Goal: Task Accomplishment & Management: Manage account settings

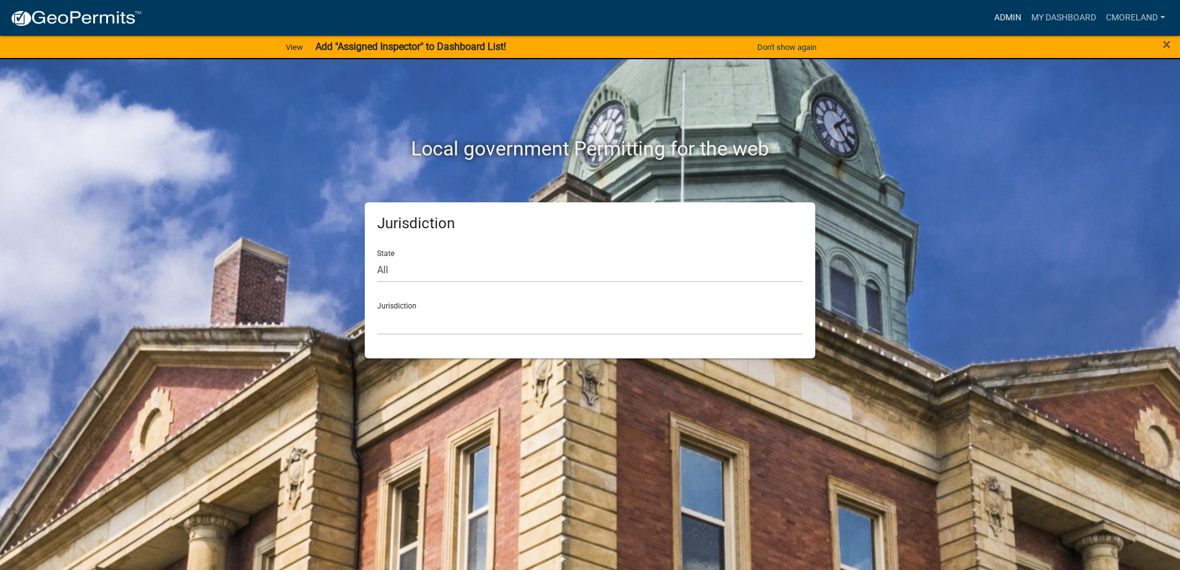
click at [1003, 18] on link "Admin" at bounding box center [1007, 17] width 37 height 23
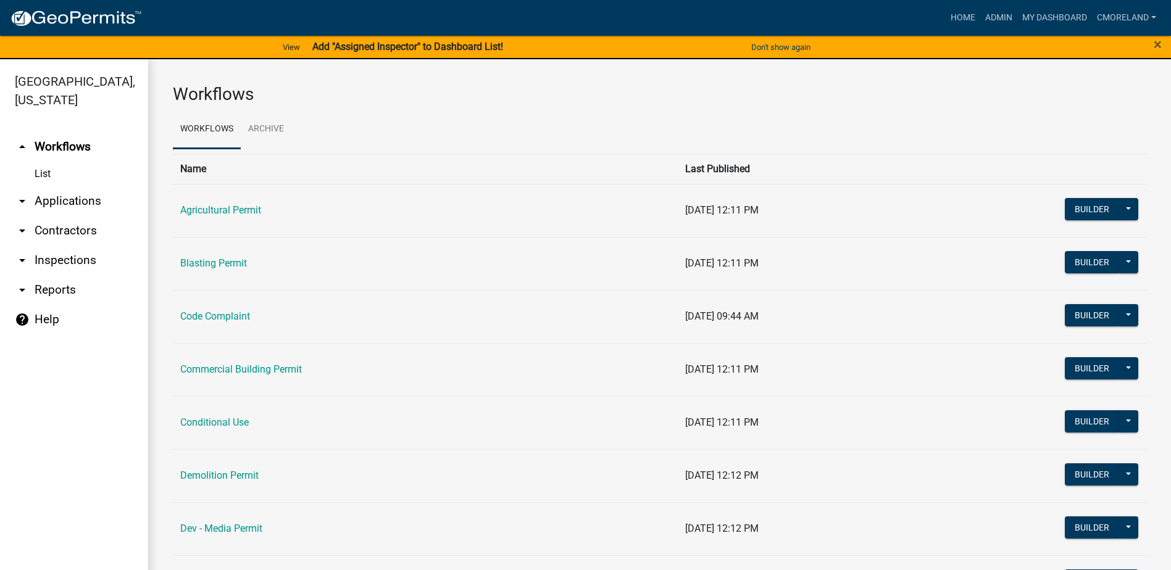
click at [61, 259] on link "arrow_drop_down Inspections" at bounding box center [74, 261] width 148 height 30
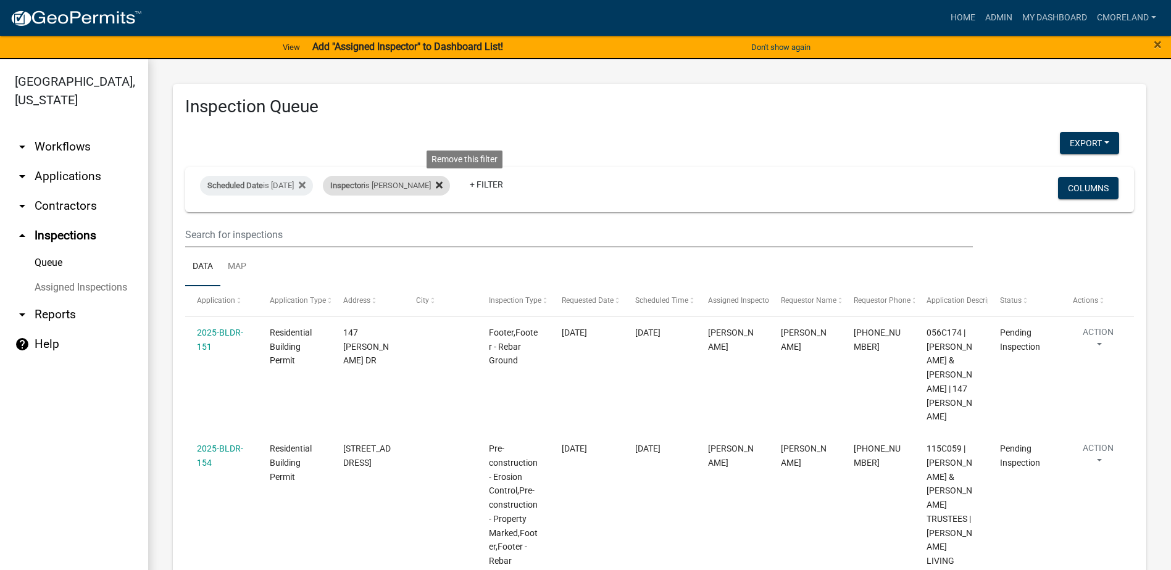
click at [443, 181] on icon at bounding box center [439, 185] width 7 height 10
select select "2: 50"
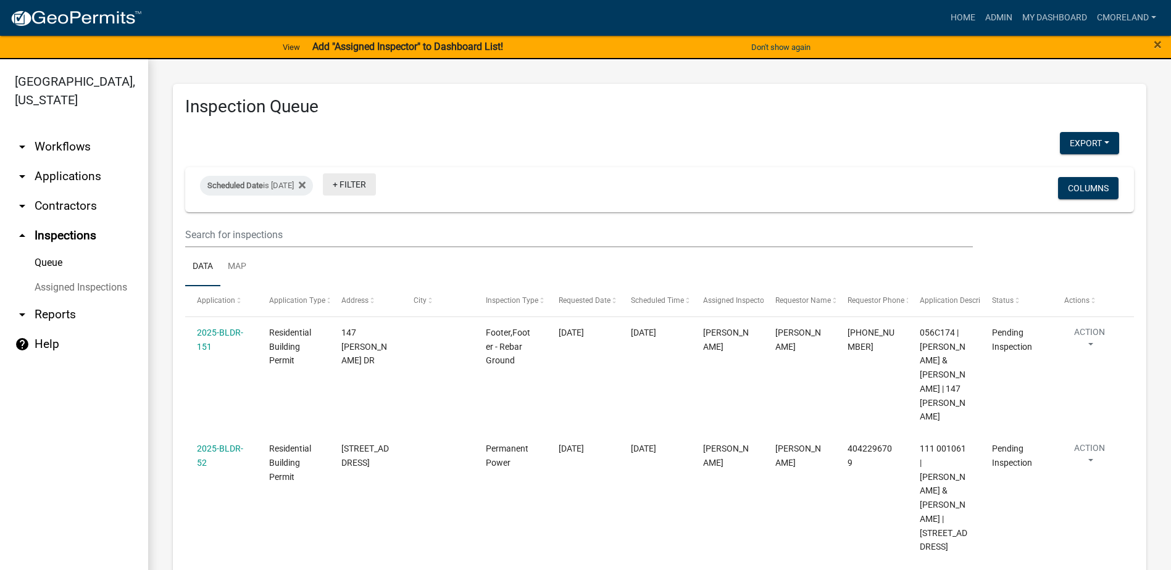
click at [369, 183] on link "+ Filter" at bounding box center [349, 184] width 53 height 22
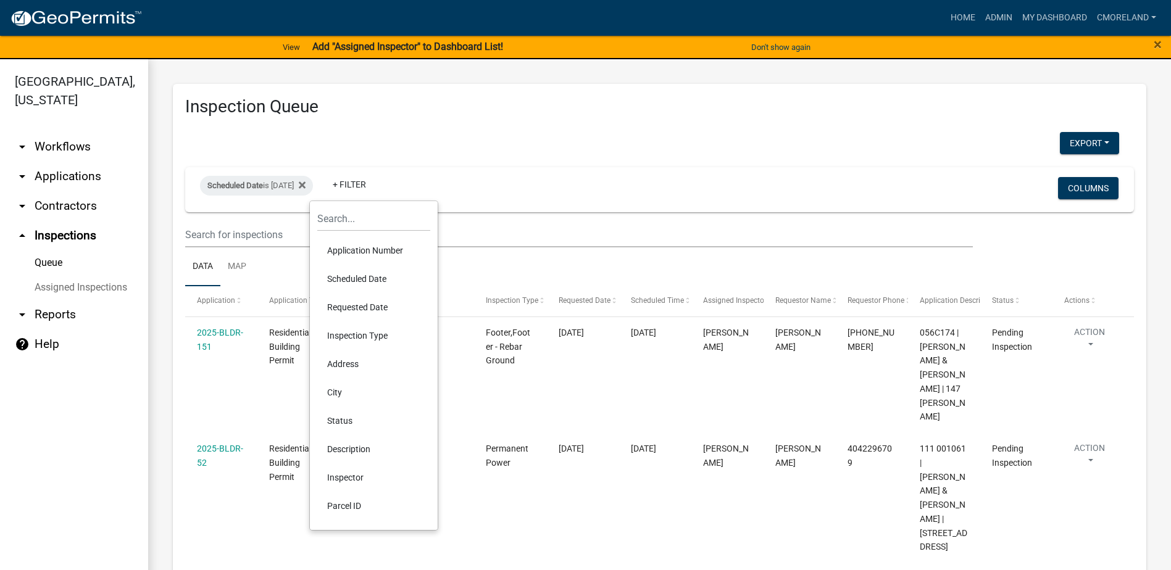
click at [353, 478] on li "Inspector" at bounding box center [373, 477] width 113 height 28
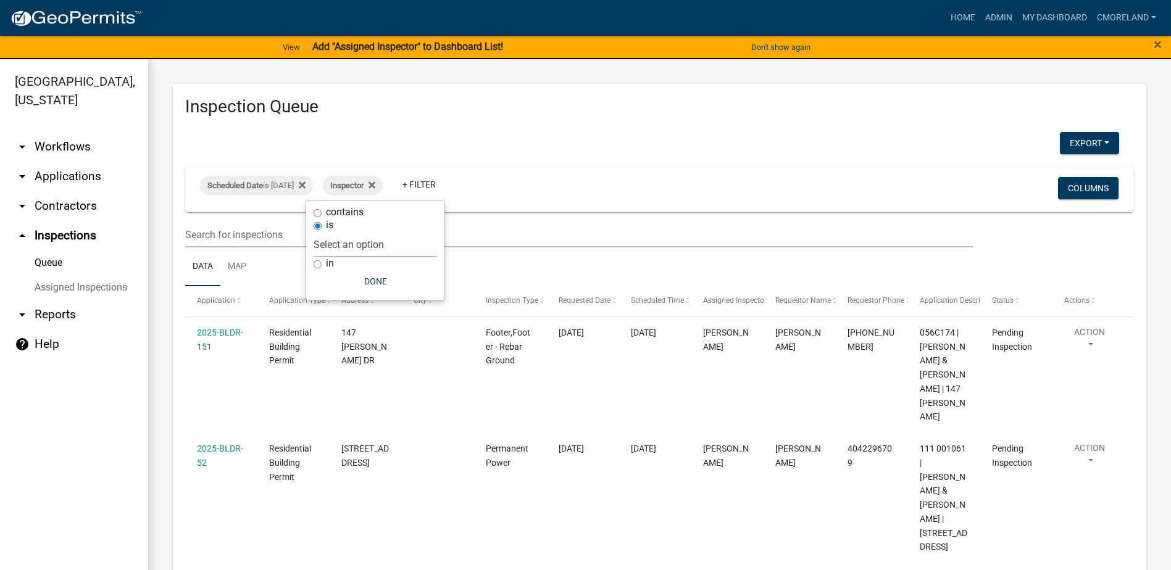
click at [425, 246] on select "Select an option None [PERSON_NAME] [PERSON_NAME] [PERSON_NAME] [PERSON_NAME] […" at bounding box center [375, 244] width 123 height 25
select select "a0ea4169-8540-4a2c-b9f4-cf4c1ffdeb95"
click at [350, 232] on select "Select an option None [PERSON_NAME] [PERSON_NAME] [PERSON_NAME] [PERSON_NAME] […" at bounding box center [375, 244] width 123 height 25
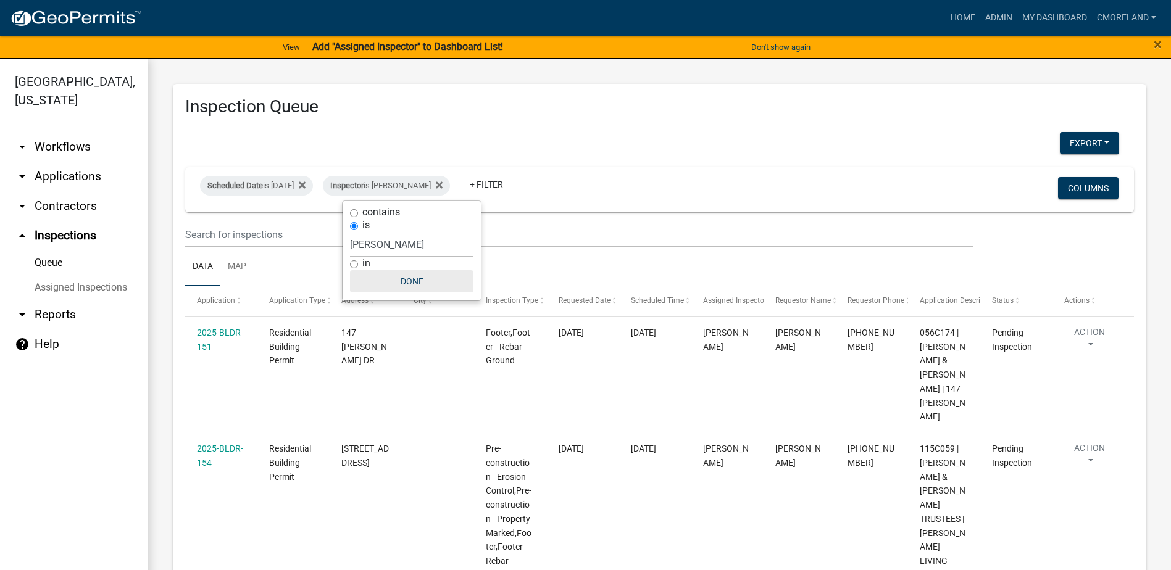
click at [409, 284] on button "Done" at bounding box center [411, 281] width 123 height 22
click at [1073, 137] on button "Export" at bounding box center [1089, 143] width 59 height 22
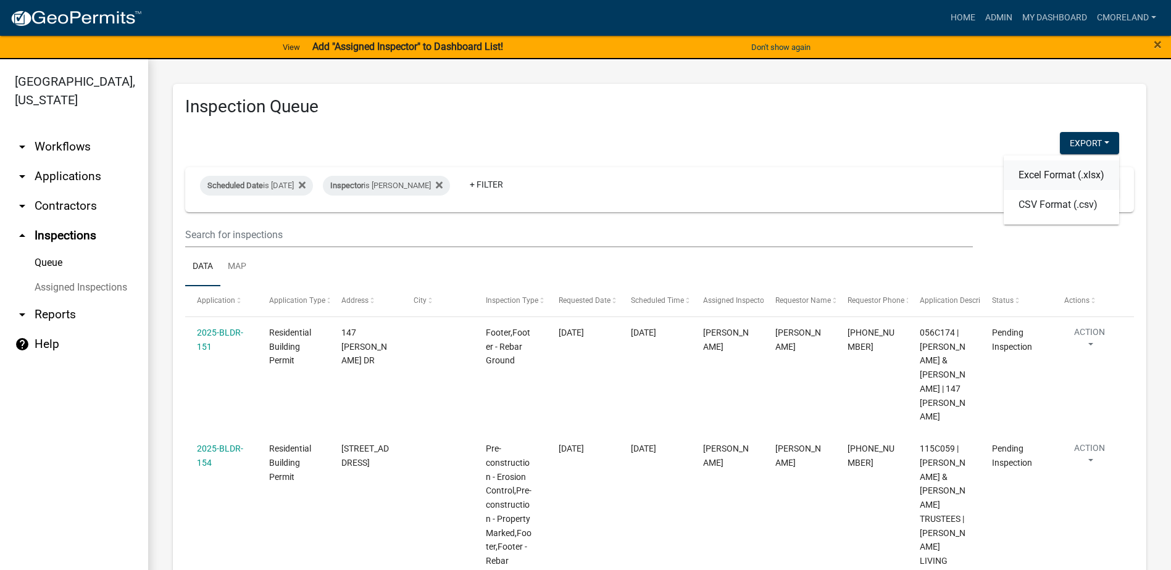
click at [1037, 176] on button "Excel Format (.xlsx)" at bounding box center [1061, 175] width 115 height 30
click at [791, 132] on div "Export Excel Format (.xlsx) CSV Format (.csv)" at bounding box center [652, 144] width 952 height 25
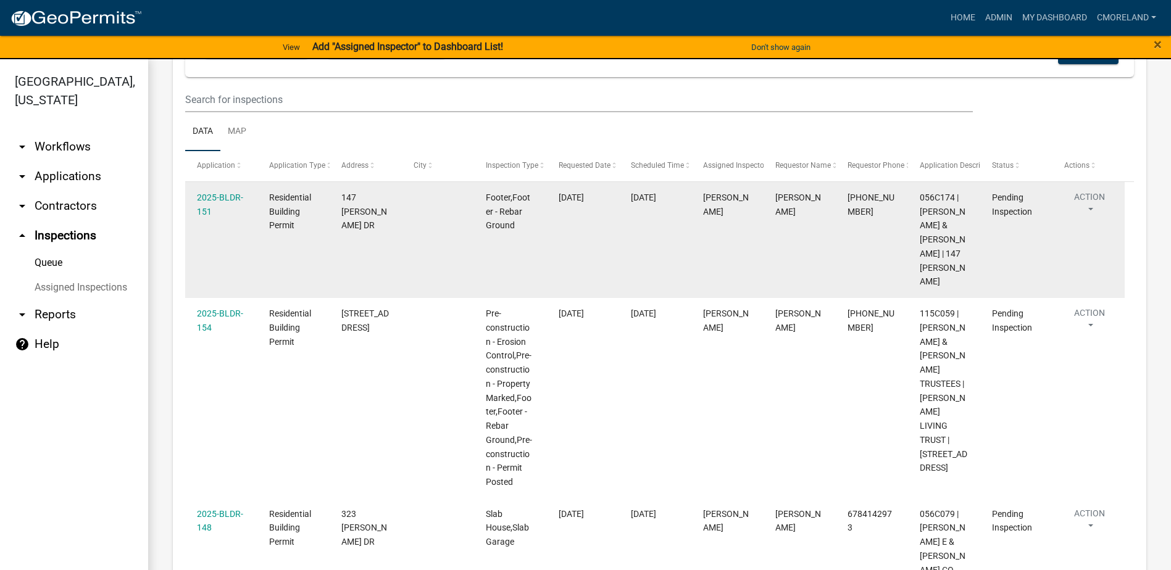
scroll to position [42, 0]
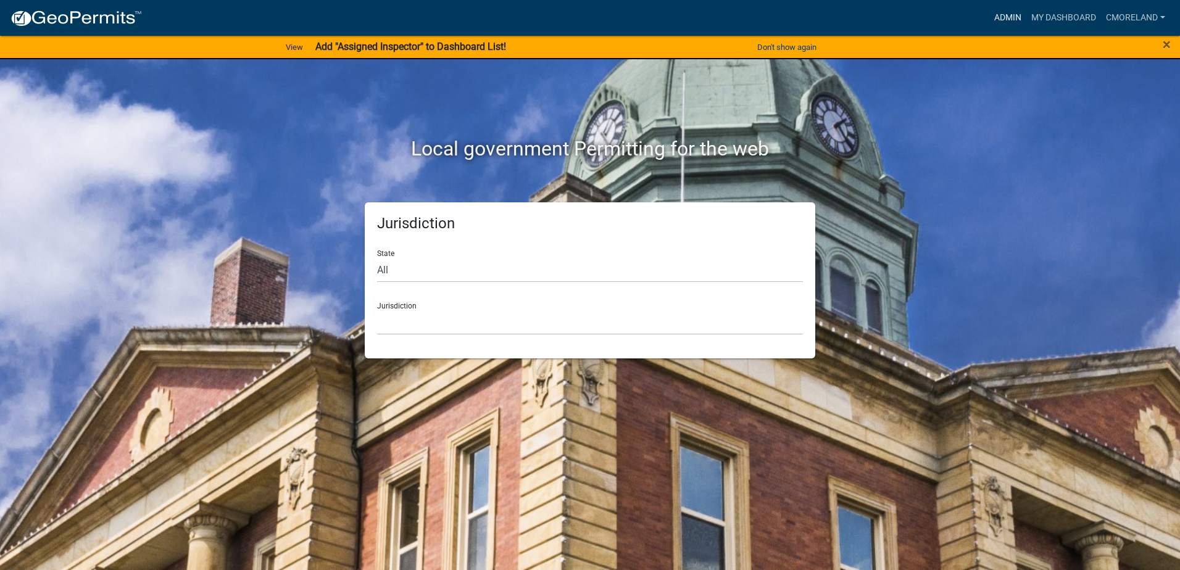
click at [1009, 17] on link "Admin" at bounding box center [1007, 17] width 37 height 23
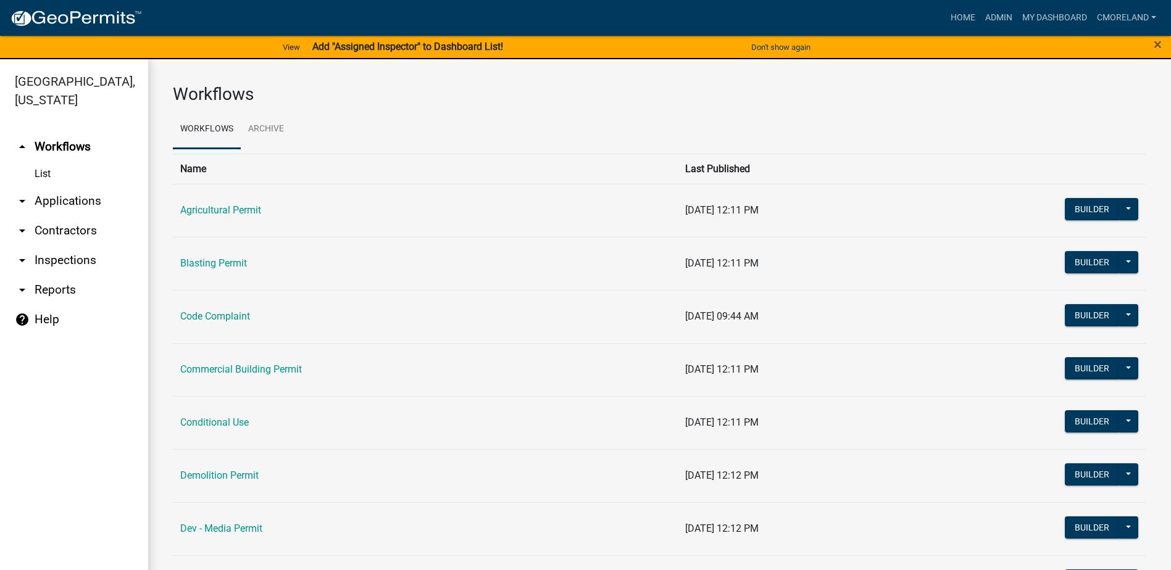
click at [62, 260] on link "arrow_drop_down Inspections" at bounding box center [74, 261] width 148 height 30
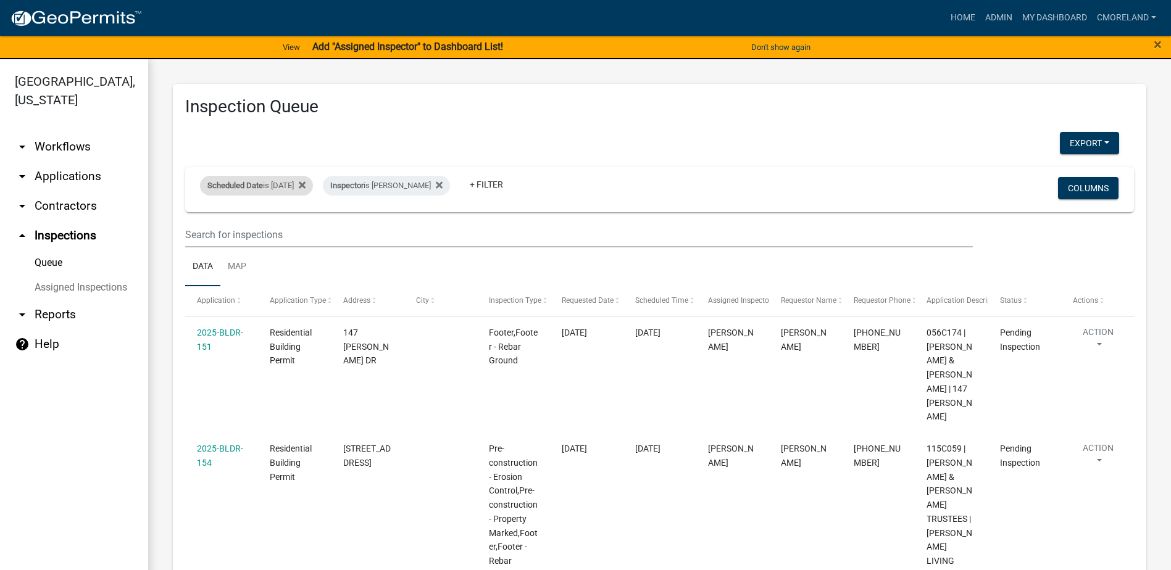
click at [296, 185] on div "Scheduled Date is 08/19/2025" at bounding box center [256, 186] width 113 height 20
click at [302, 230] on input "2025-08-19" at bounding box center [267, 231] width 86 height 25
type input "2025-08-18"
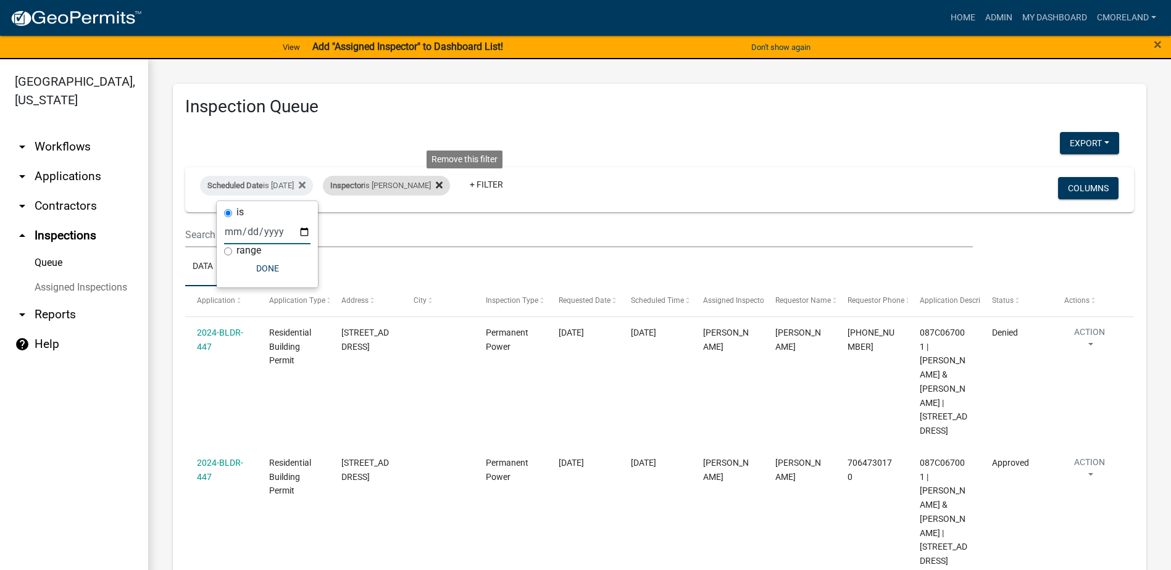
click at [443, 184] on icon at bounding box center [439, 185] width 7 height 7
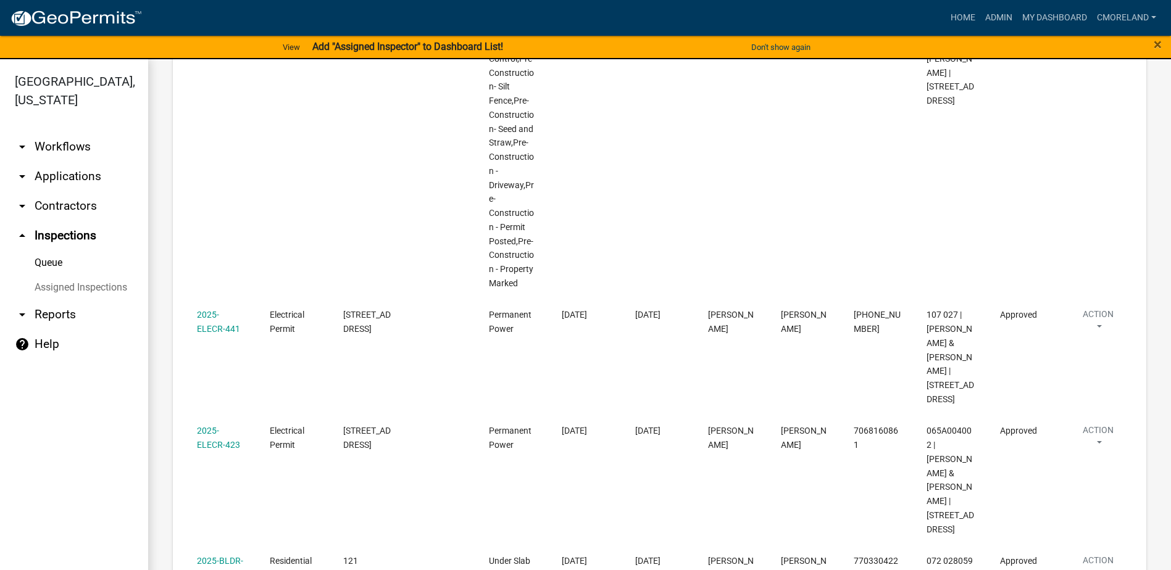
scroll to position [679, 0]
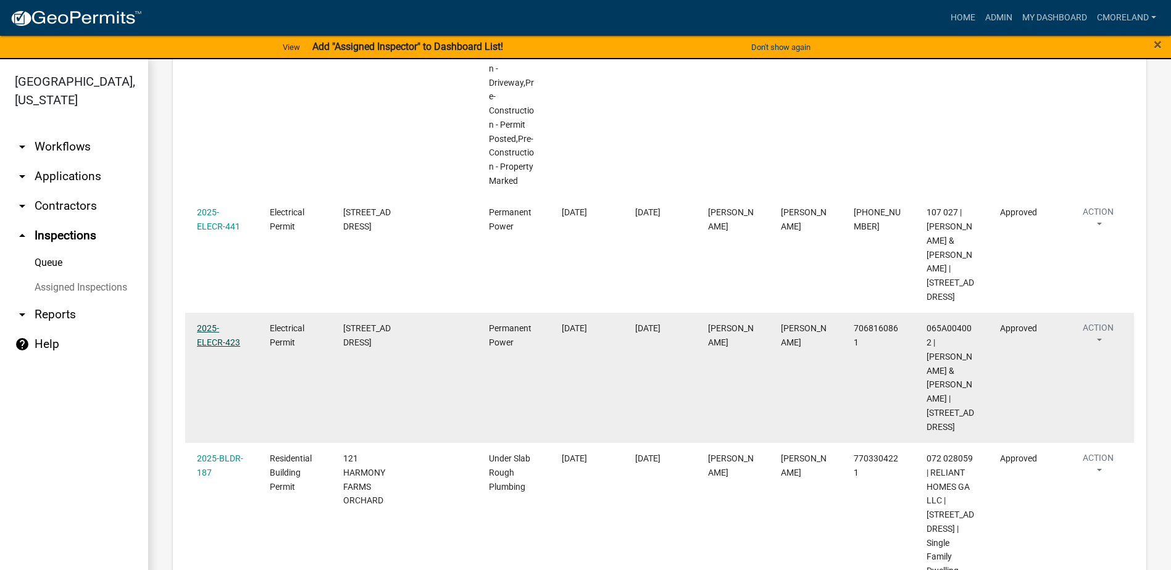
click at [218, 323] on link "2025-ELECR-423" at bounding box center [218, 335] width 43 height 24
